Goal: Task Accomplishment & Management: Use online tool/utility

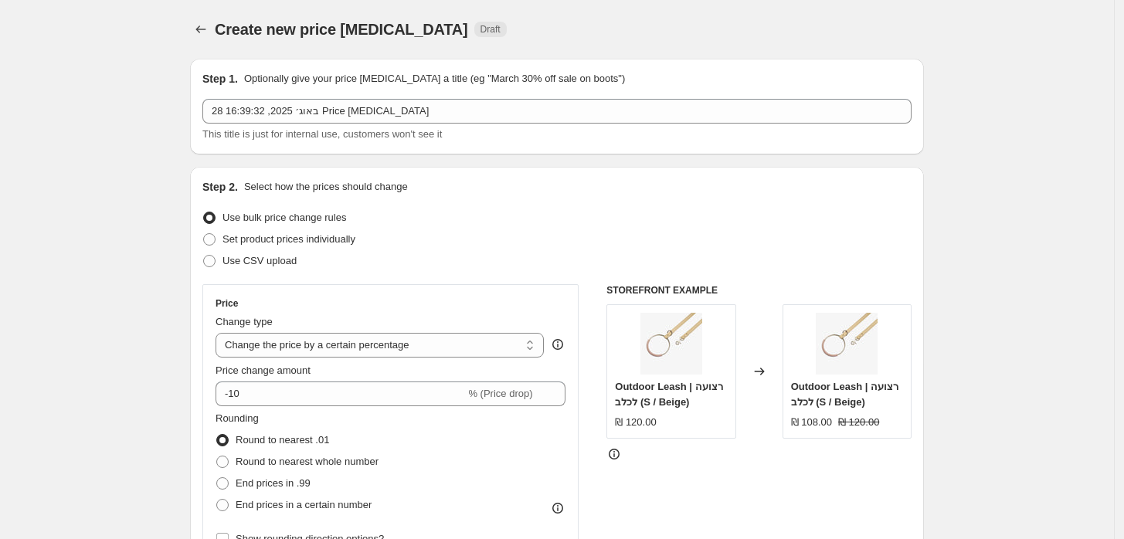
select select "percentage"
click at [207, 31] on icon "Price change jobs" at bounding box center [200, 29] width 15 height 15
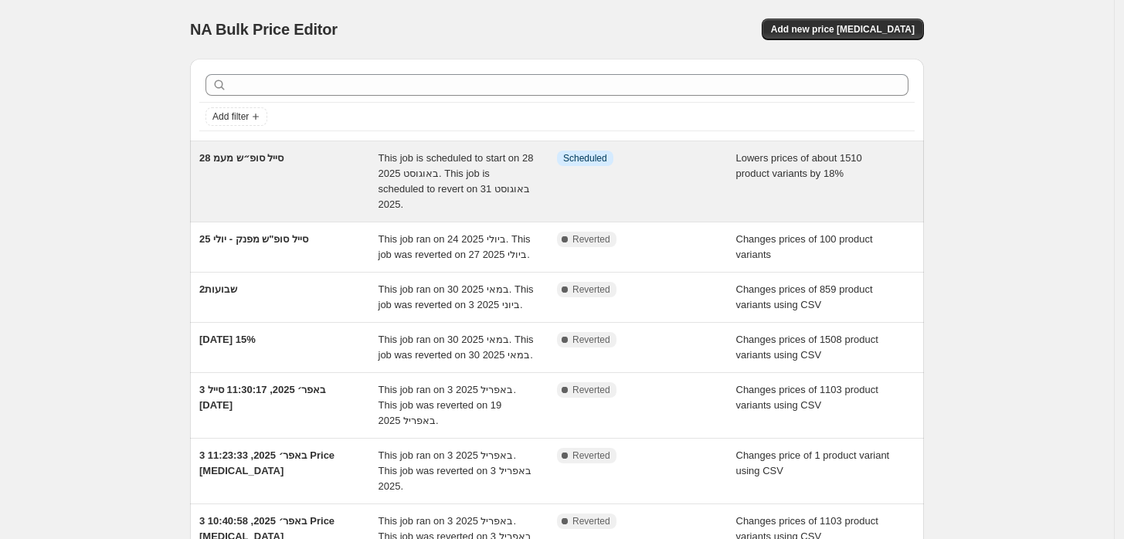
click at [286, 173] on div "28 סייל סופ״ש מעמ" at bounding box center [288, 182] width 179 height 62
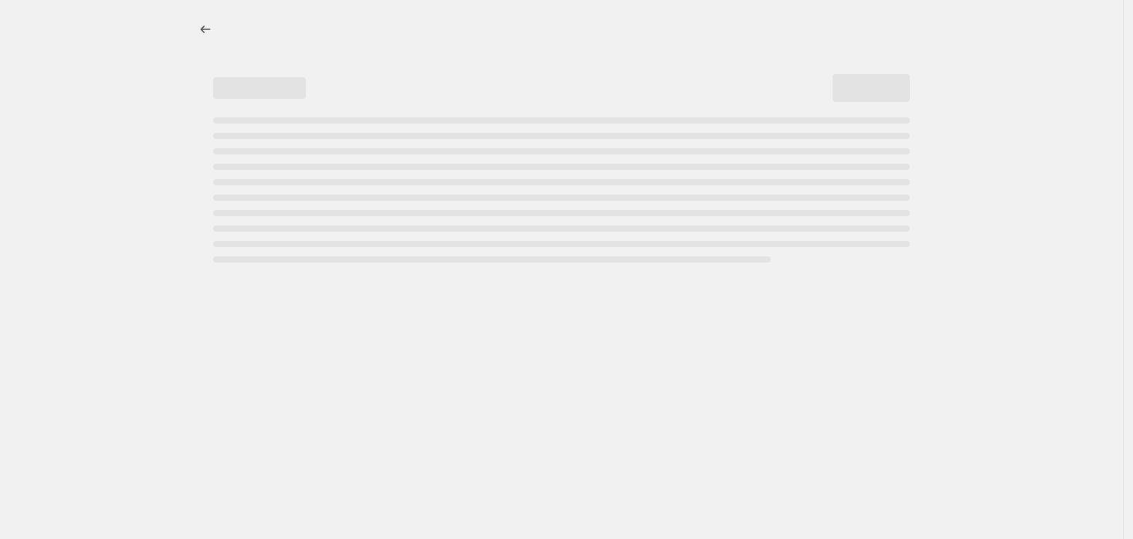
select select "percentage"
select select "collection"
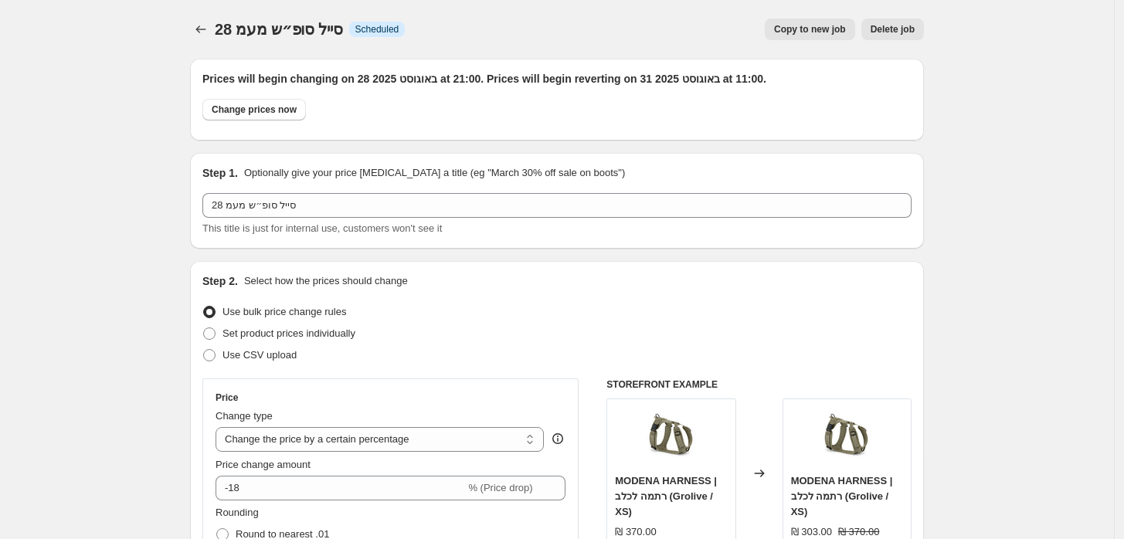
click at [204, 31] on icon "Price change jobs" at bounding box center [200, 29] width 15 height 15
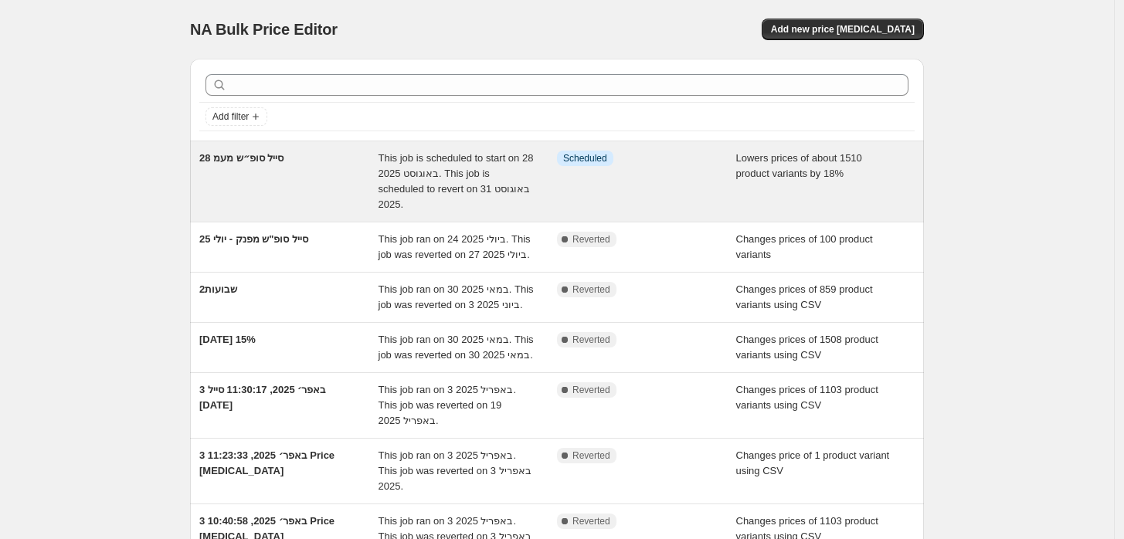
click at [333, 181] on div "28 סייל סופ״ש מעמ" at bounding box center [288, 182] width 179 height 62
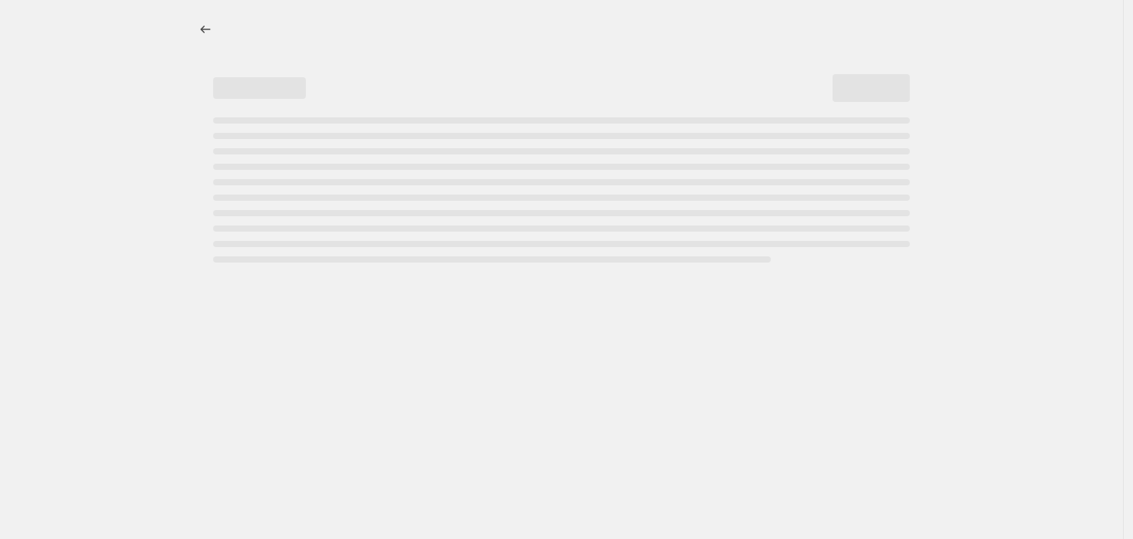
select select "percentage"
select select "collection"
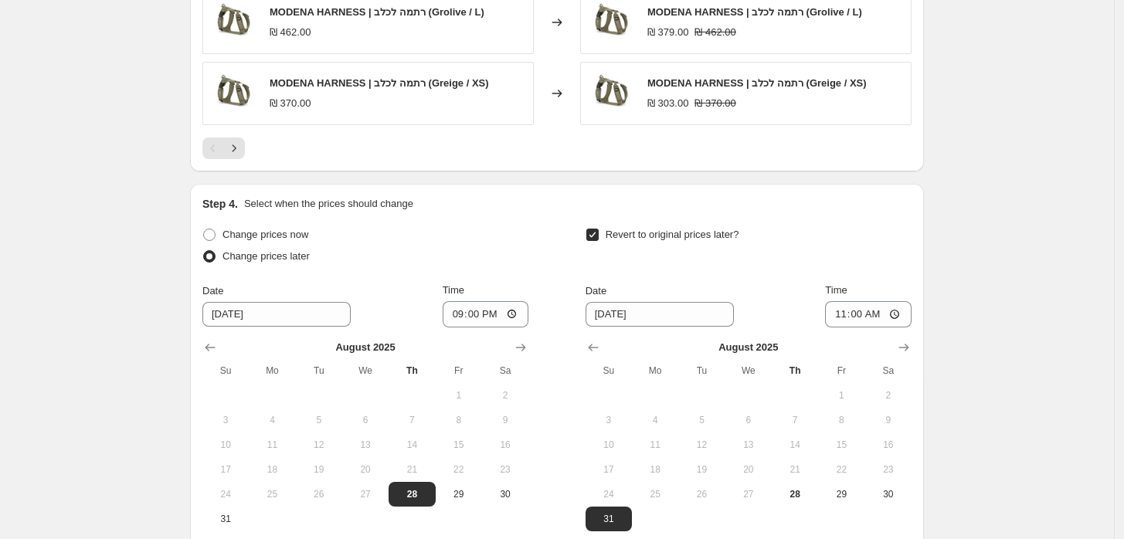
scroll to position [1477, 0]
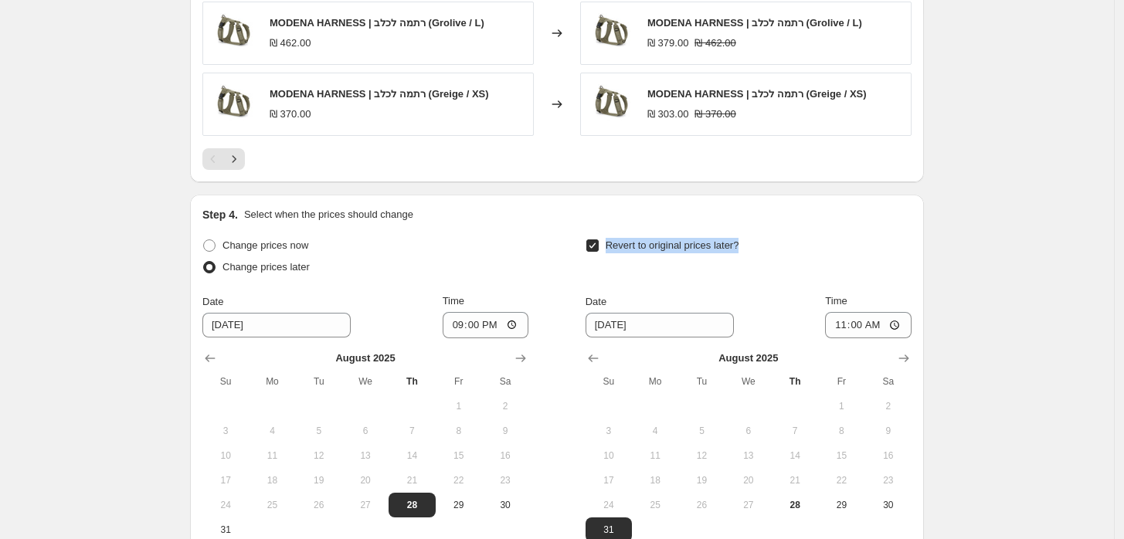
drag, startPoint x: 761, startPoint y: 244, endPoint x: 607, endPoint y: 249, distance: 154.5
click at [607, 249] on div "Revert to original prices later?" at bounding box center [748, 258] width 326 height 46
copy span "Revert to original prices later?"
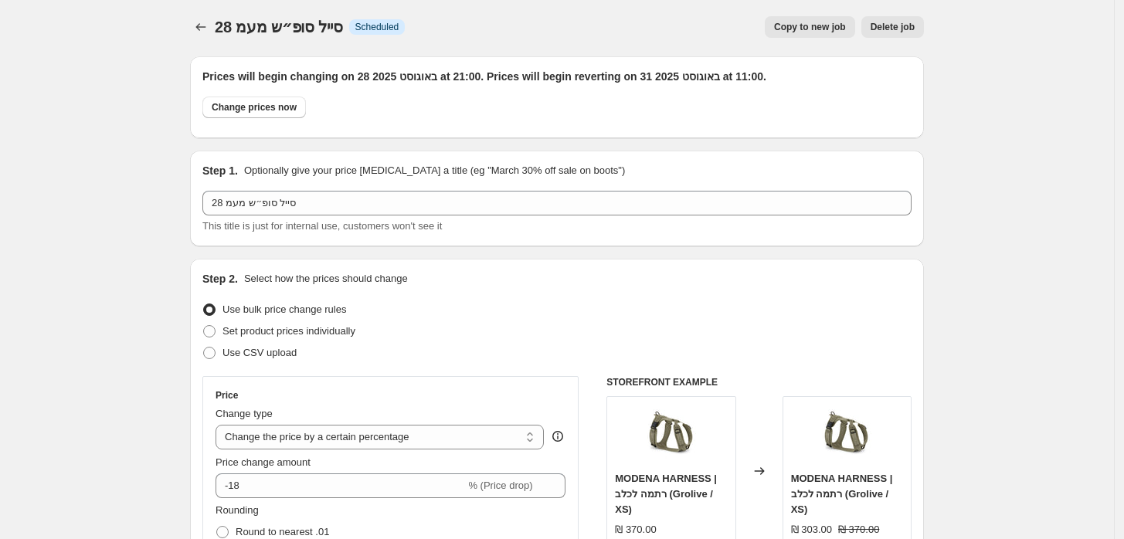
scroll to position [0, 0]
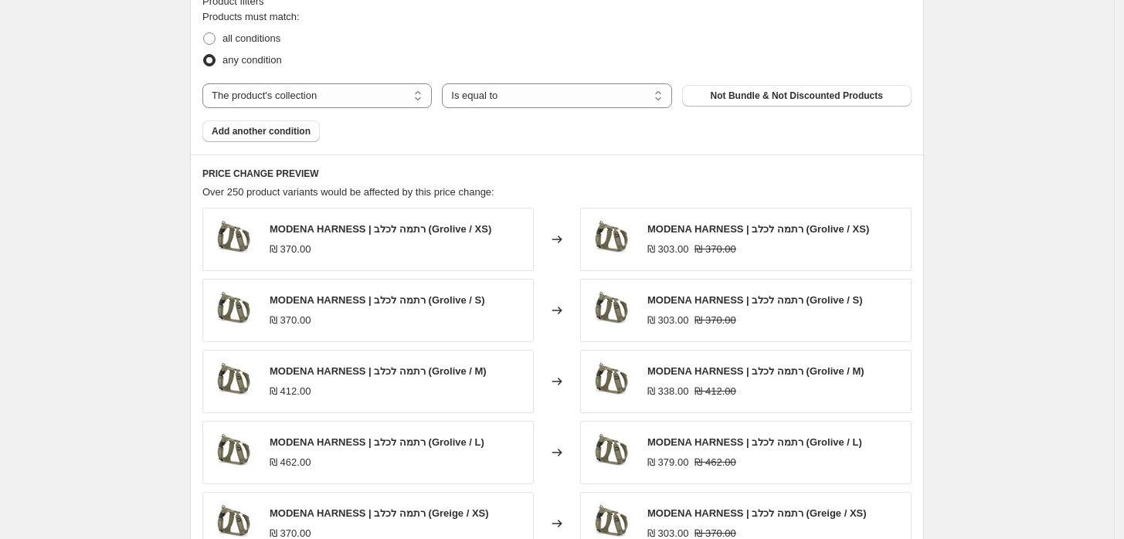
scroll to position [1115, 0]
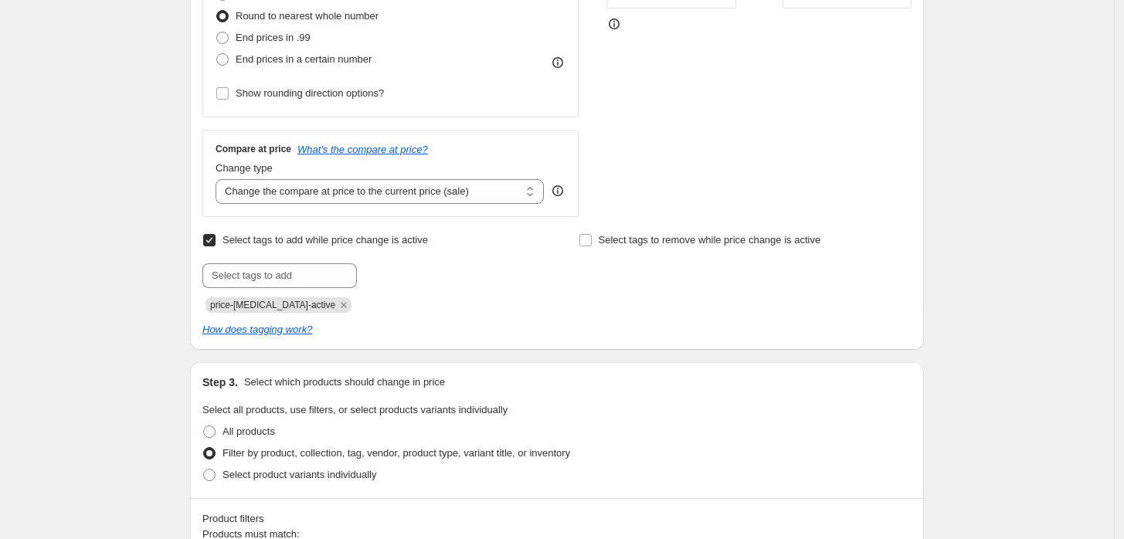
scroll to position [1648, 0]
